Goal: Transaction & Acquisition: Purchase product/service

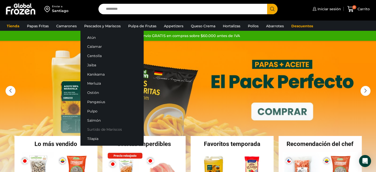
click at [104, 130] on link "Surtido de Mariscos" at bounding box center [112, 129] width 63 height 9
